Goal: Task Accomplishment & Management: Manage account settings

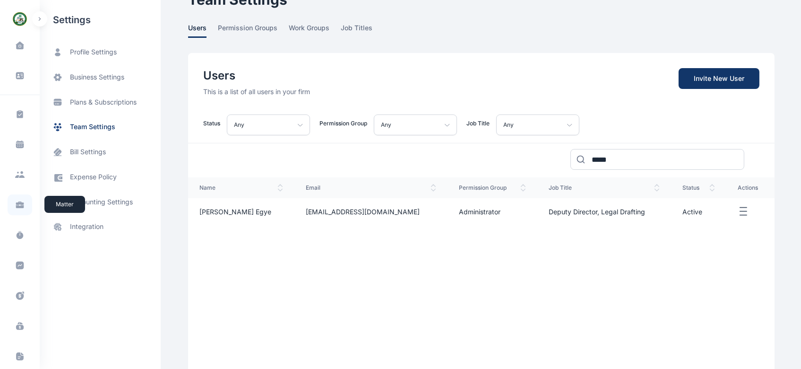
click at [19, 202] on icon at bounding box center [20, 202] width 8 height 3
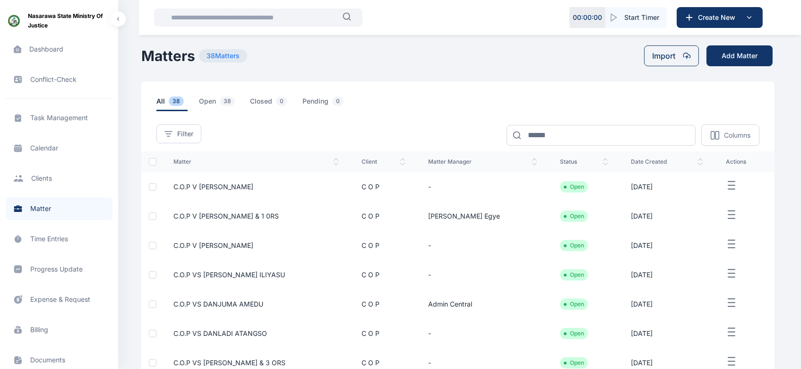
click at [224, 184] on span "C.O.P V [PERSON_NAME]" at bounding box center [213, 186] width 80 height 8
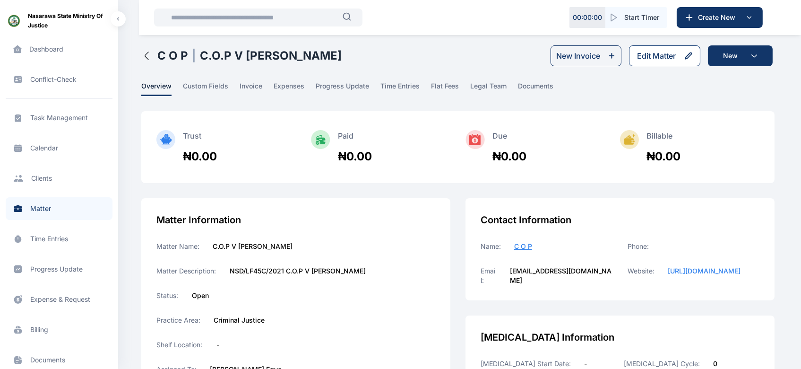
click at [657, 59] on div "Edit Matter" at bounding box center [656, 55] width 39 height 11
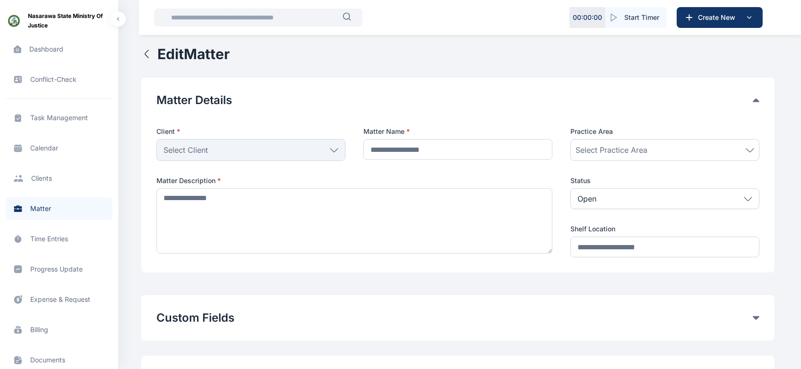
type input "**********"
type textarea "**********"
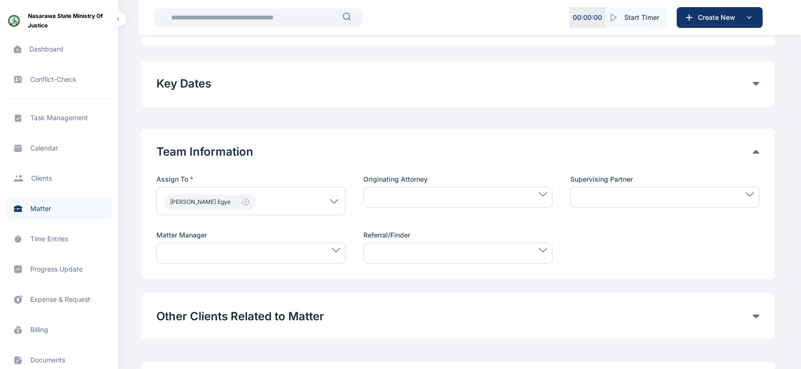
scroll to position [313, 0]
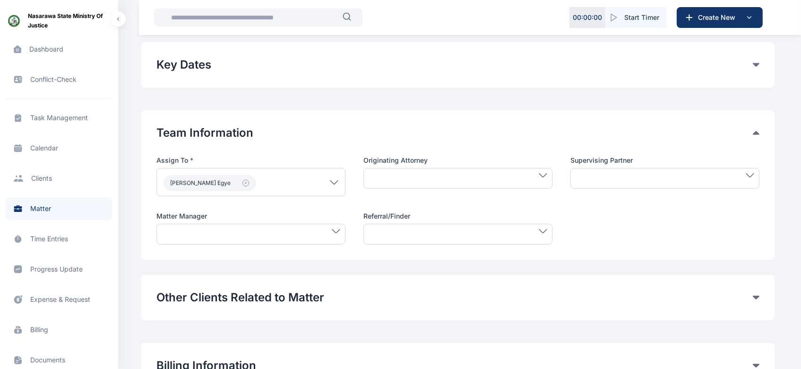
click at [334, 228] on div at bounding box center [250, 233] width 189 height 21
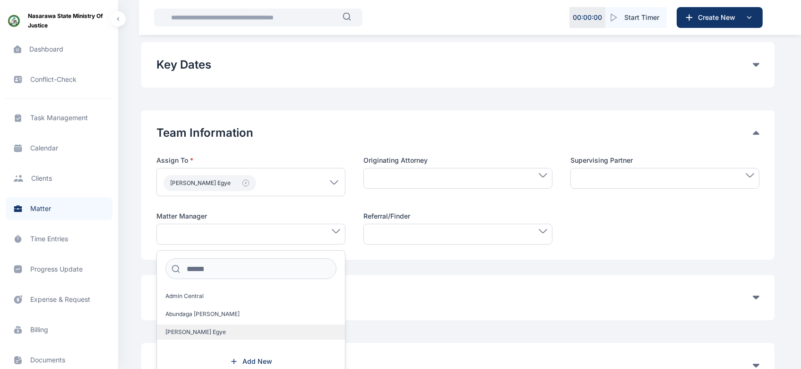
click at [216, 331] on label "[PERSON_NAME] Egye" at bounding box center [251, 331] width 188 height 15
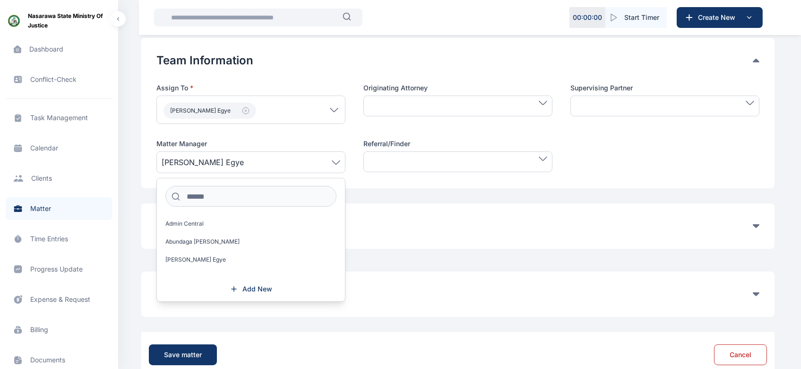
scroll to position [389, 0]
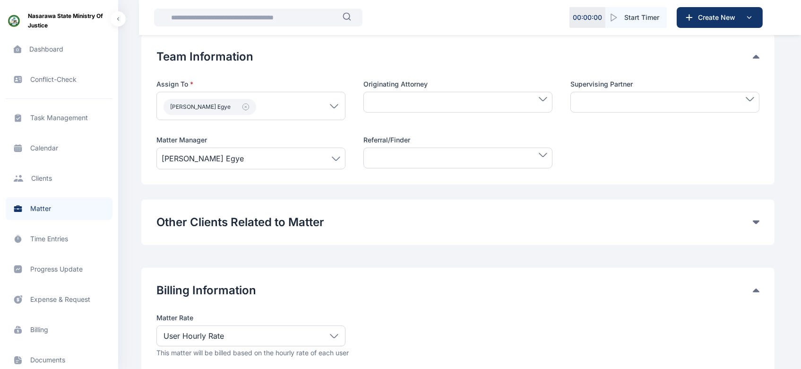
scroll to position [468, 0]
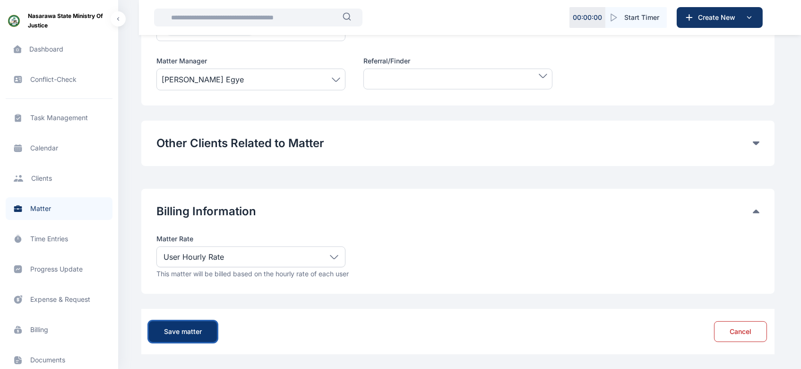
click at [185, 327] on div "Save matter" at bounding box center [183, 330] width 38 height 9
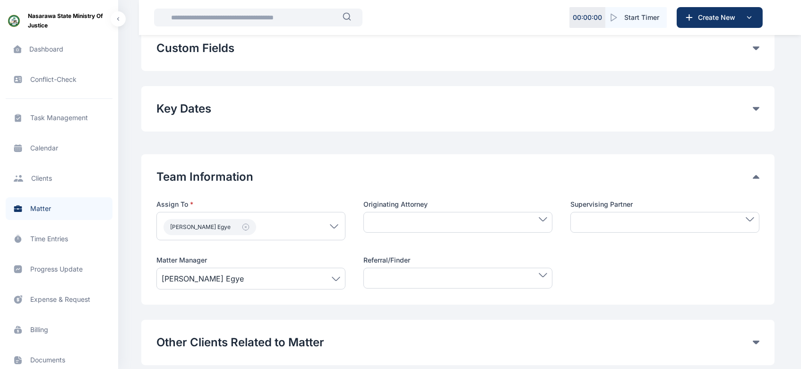
scroll to position [229, 0]
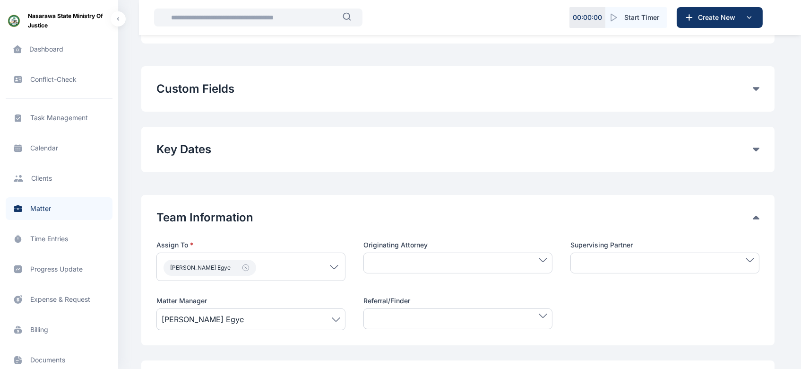
click at [754, 88] on icon at bounding box center [756, 89] width 7 height 4
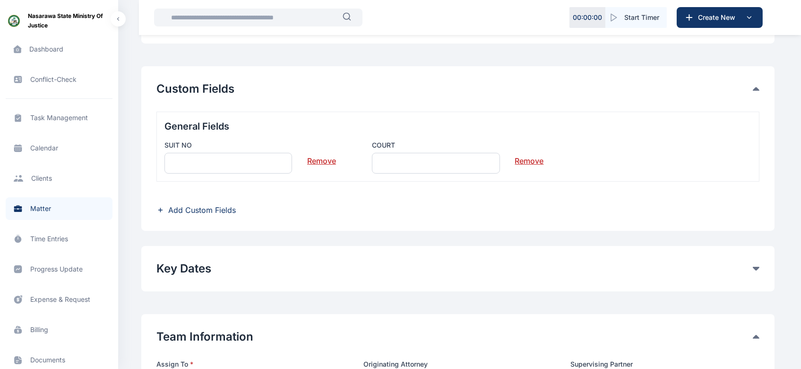
click at [326, 164] on link "Remove" at bounding box center [321, 156] width 29 height 19
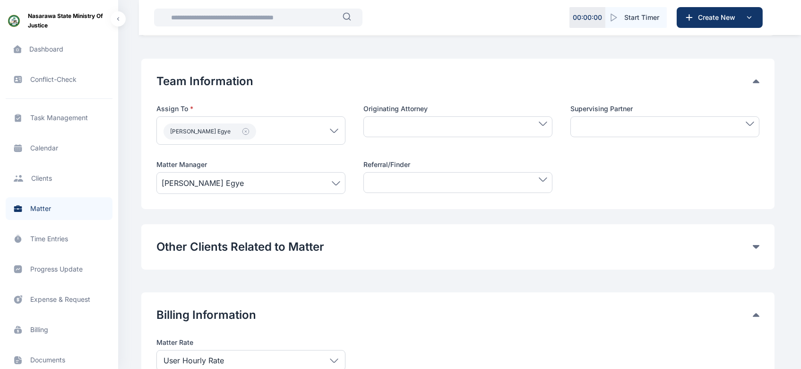
scroll to position [510, 0]
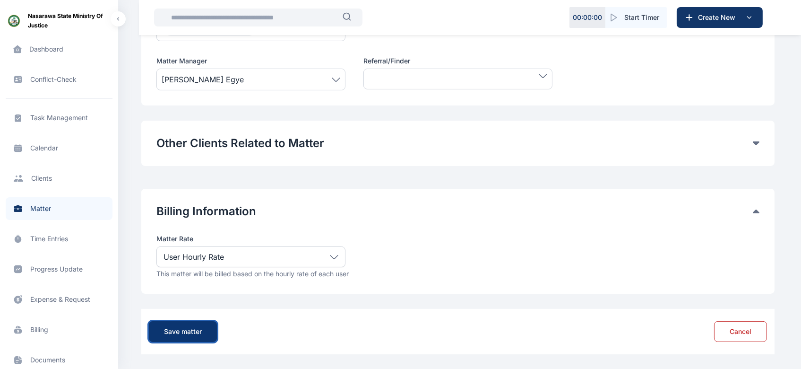
click at [189, 328] on div "Save matter" at bounding box center [183, 330] width 38 height 9
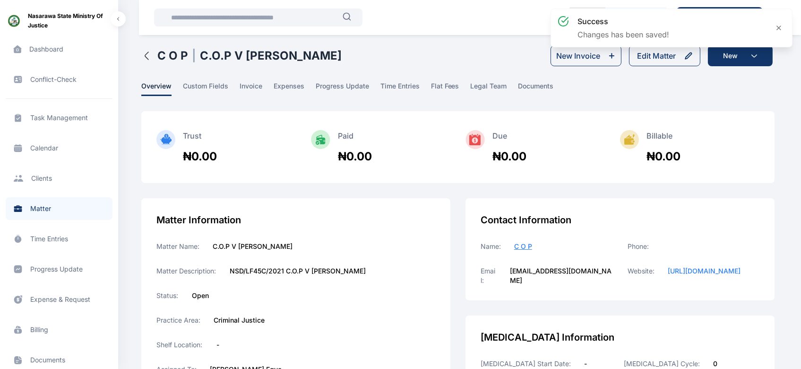
click at [40, 210] on span "Matter matter matter" at bounding box center [59, 208] width 107 height 23
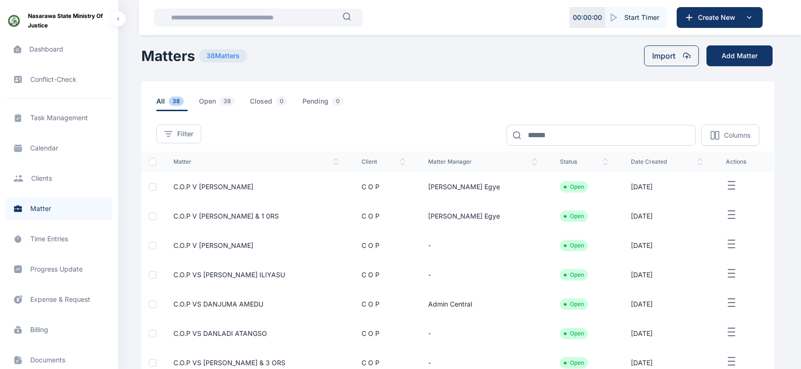
click at [728, 244] on line "button" at bounding box center [731, 244] width 7 height 0
click at [721, 254] on span "Edit" at bounding box center [723, 254] width 12 height 9
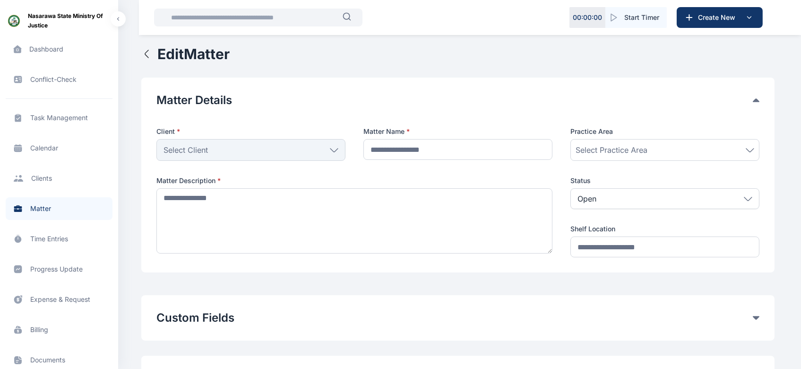
type input "**********"
type textarea "**********"
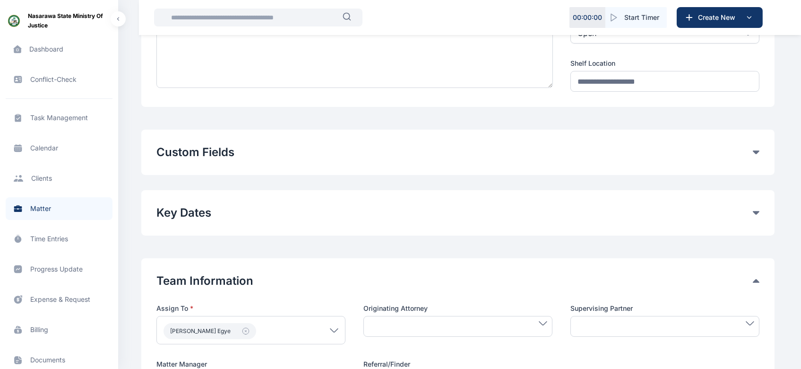
scroll to position [159, 0]
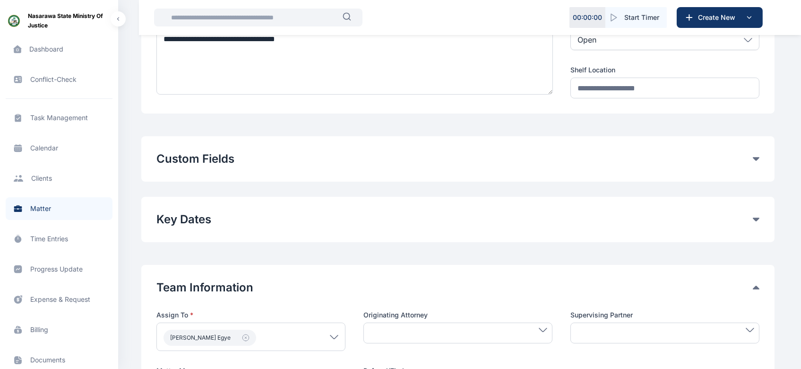
click at [556, 155] on button "Custom Fields" at bounding box center [454, 158] width 596 height 15
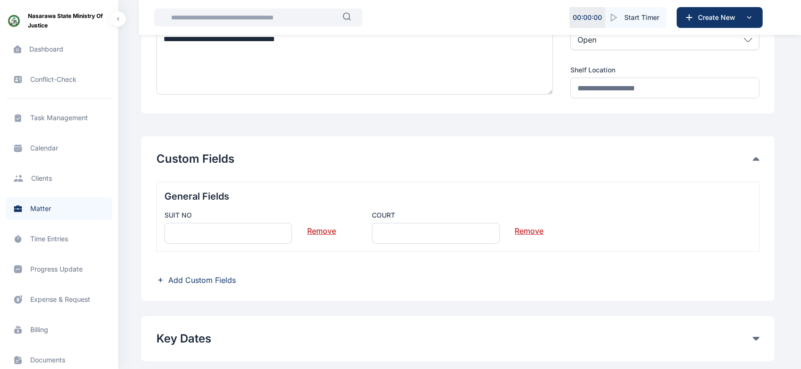
click at [318, 232] on link "Remove" at bounding box center [321, 226] width 29 height 19
click at [321, 232] on link "Remove" at bounding box center [321, 226] width 29 height 19
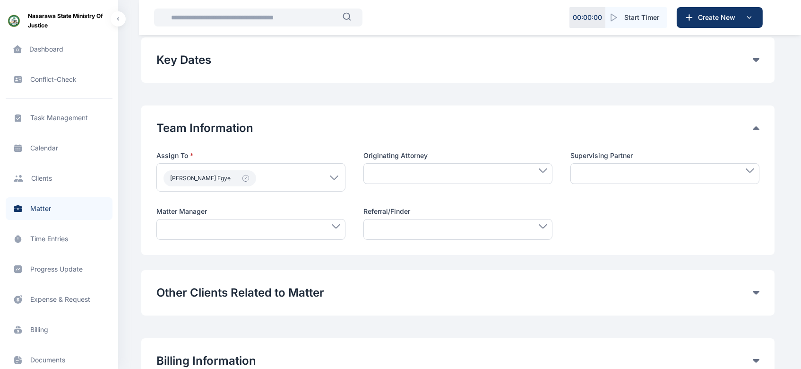
scroll to position [379, 0]
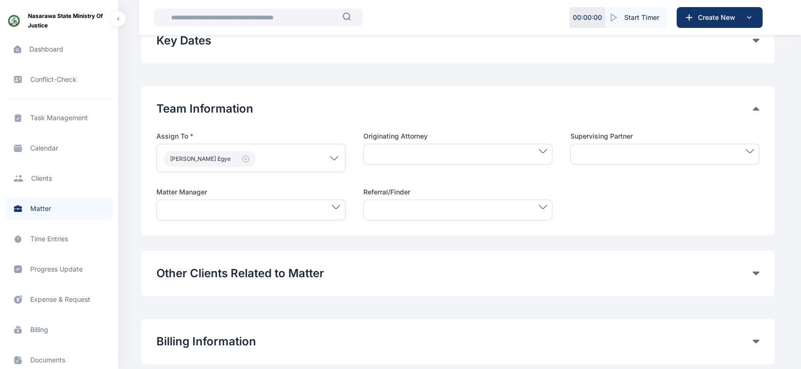
click at [313, 211] on div at bounding box center [250, 209] width 189 height 21
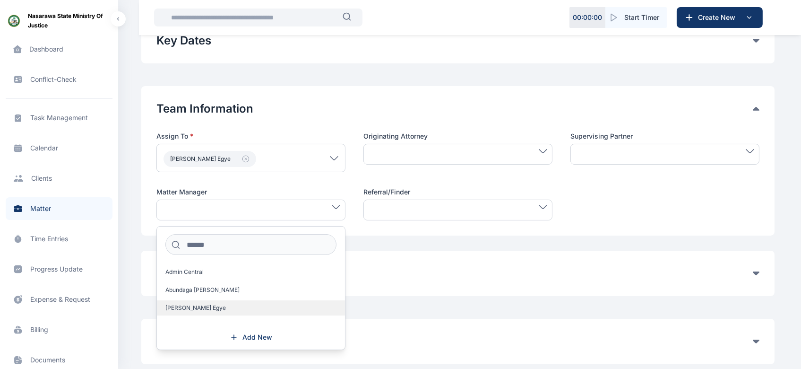
click at [253, 309] on label "[PERSON_NAME] Egye" at bounding box center [251, 307] width 188 height 15
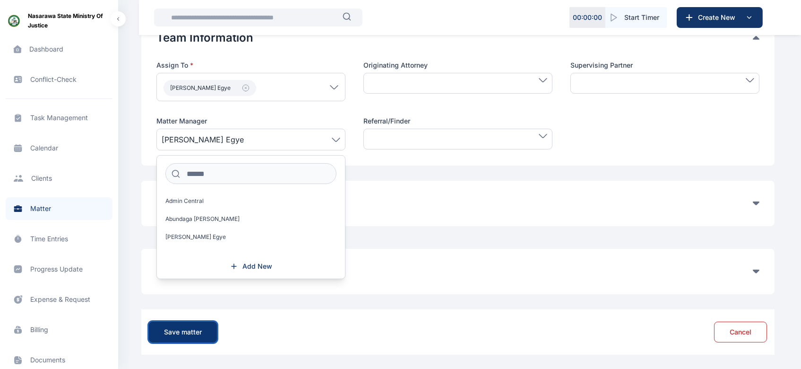
click at [187, 327] on div "Save matter" at bounding box center [183, 331] width 38 height 9
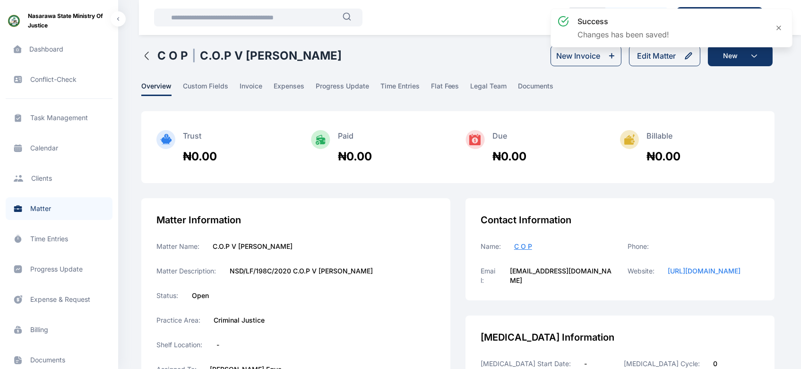
click at [50, 211] on span "Matter matter matter" at bounding box center [59, 208] width 107 height 23
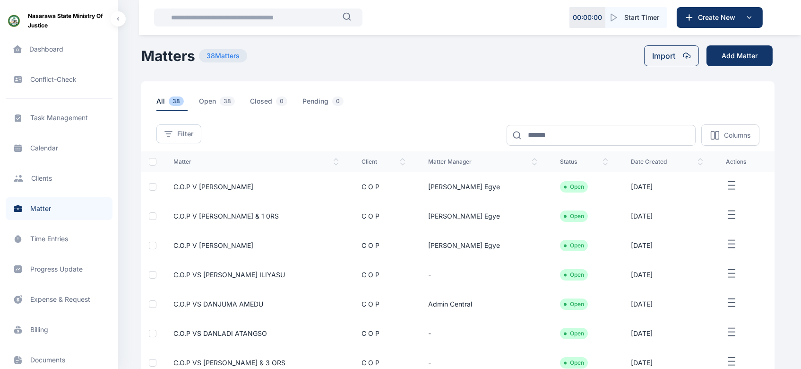
click at [728, 275] on icon "button" at bounding box center [731, 273] width 11 height 12
click at [724, 281] on span "Edit" at bounding box center [723, 283] width 12 height 9
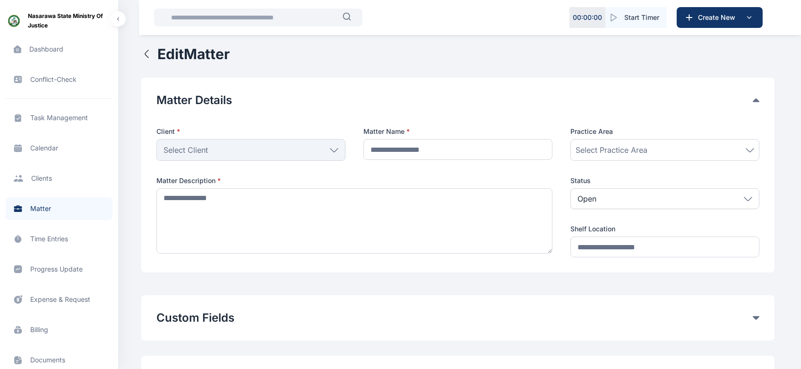
type input "**********"
type textarea "**********"
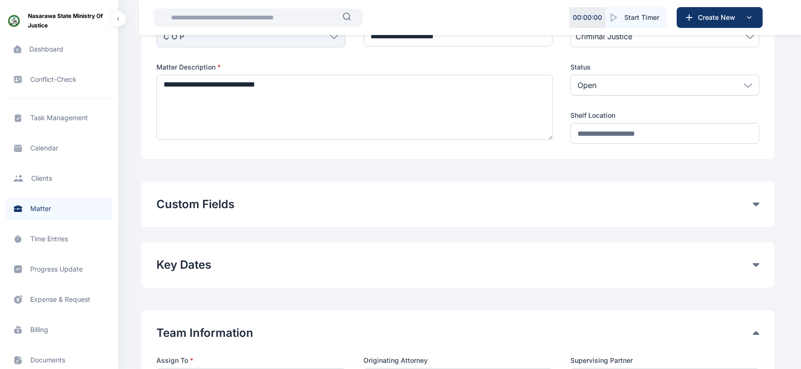
scroll to position [119, 0]
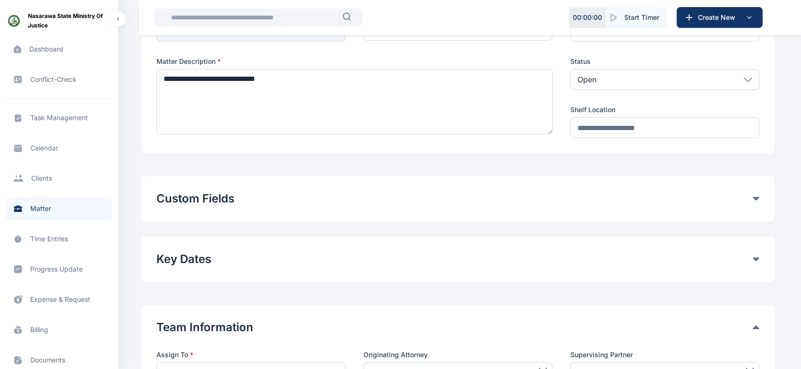
click at [555, 202] on button "Custom Fields" at bounding box center [454, 198] width 596 height 15
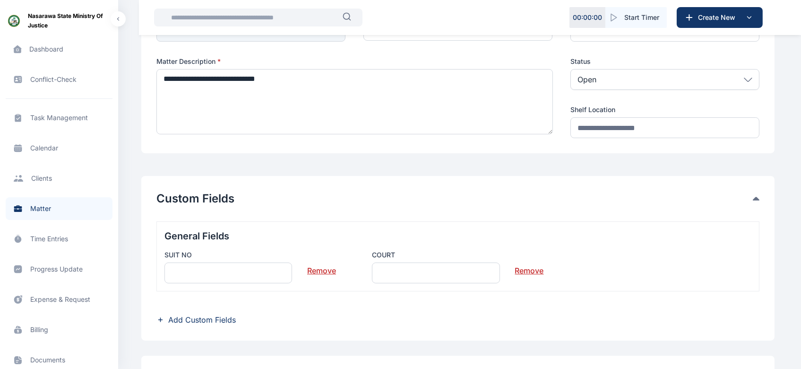
click at [332, 271] on link "Remove" at bounding box center [321, 266] width 29 height 19
click at [322, 272] on link "Remove" at bounding box center [321, 266] width 29 height 19
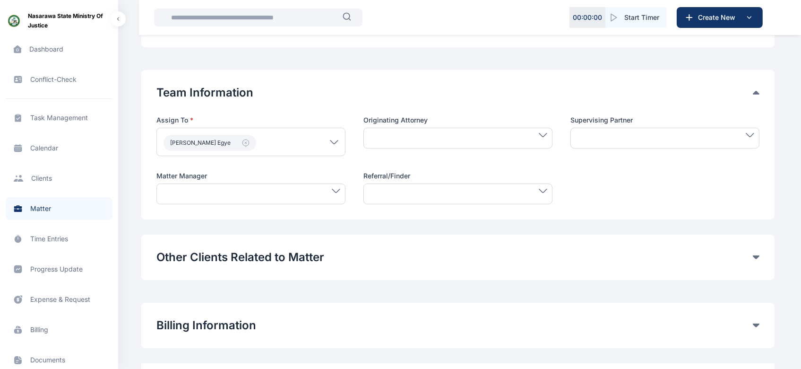
scroll to position [410, 0]
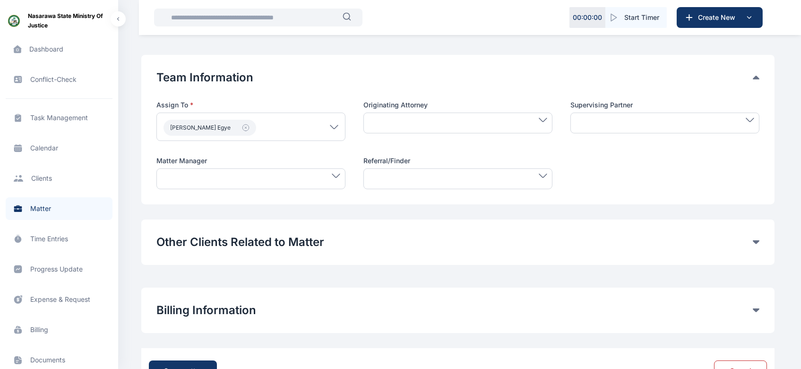
click at [261, 184] on div at bounding box center [250, 178] width 189 height 21
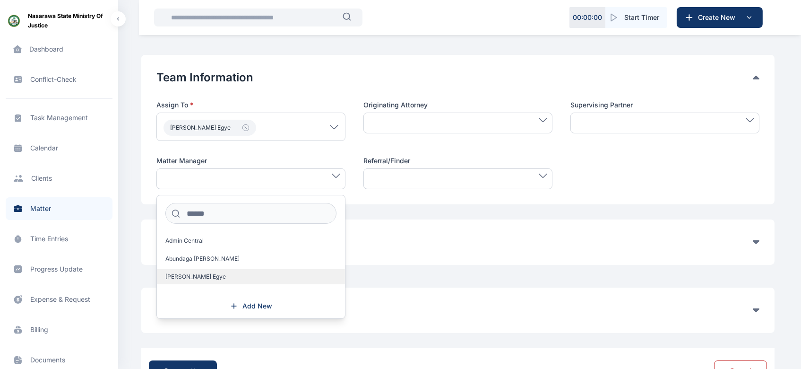
click at [222, 276] on label "[PERSON_NAME] Egye" at bounding box center [251, 276] width 188 height 15
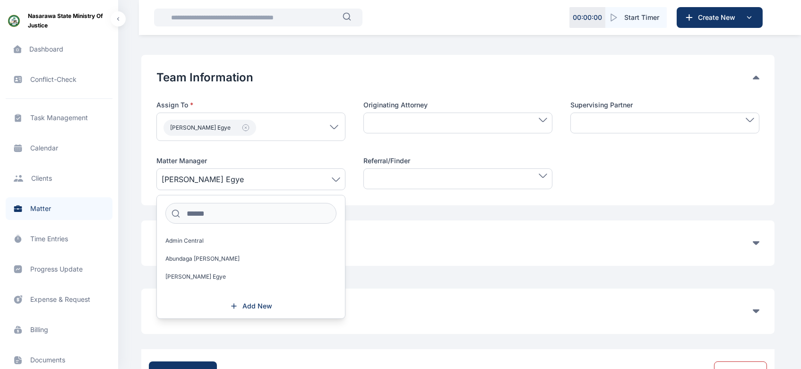
scroll to position [450, 0]
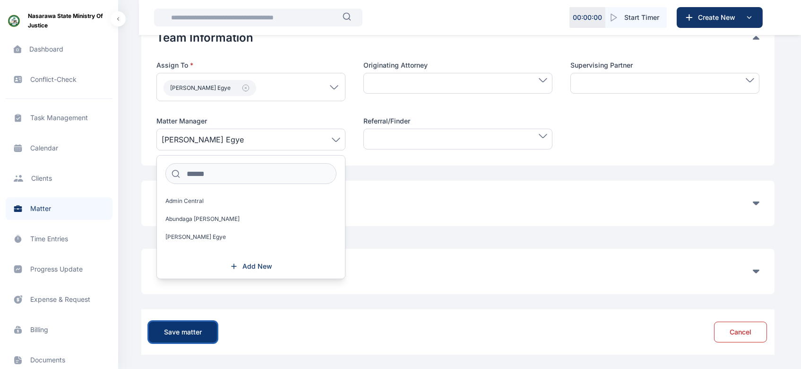
click at [177, 329] on div "Save matter" at bounding box center [183, 331] width 38 height 9
